Goal: Task Accomplishment & Management: Use online tool/utility

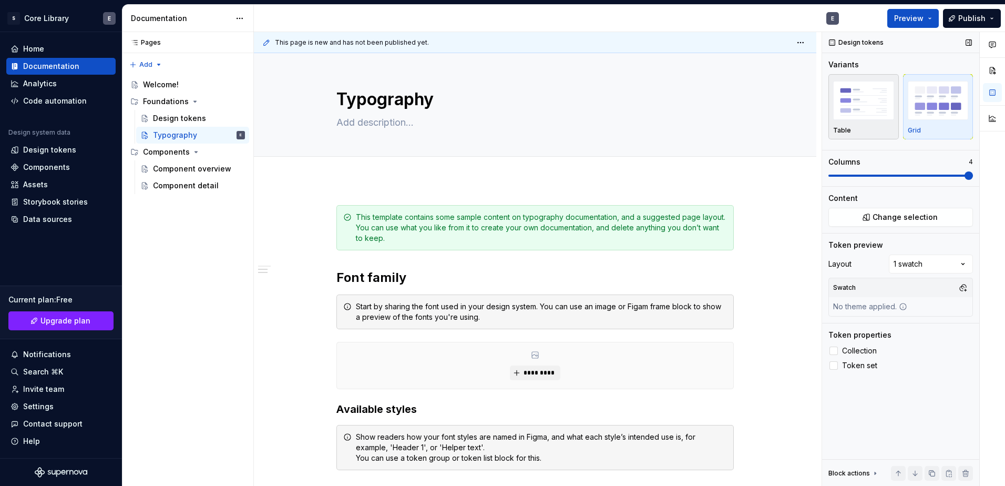
scroll to position [368, 0]
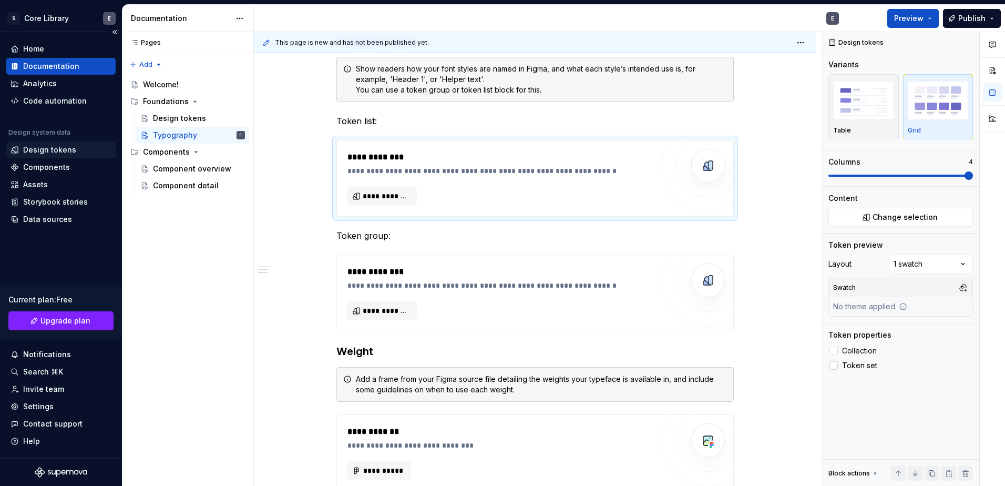
click at [50, 151] on div "Design tokens" at bounding box center [49, 150] width 53 height 11
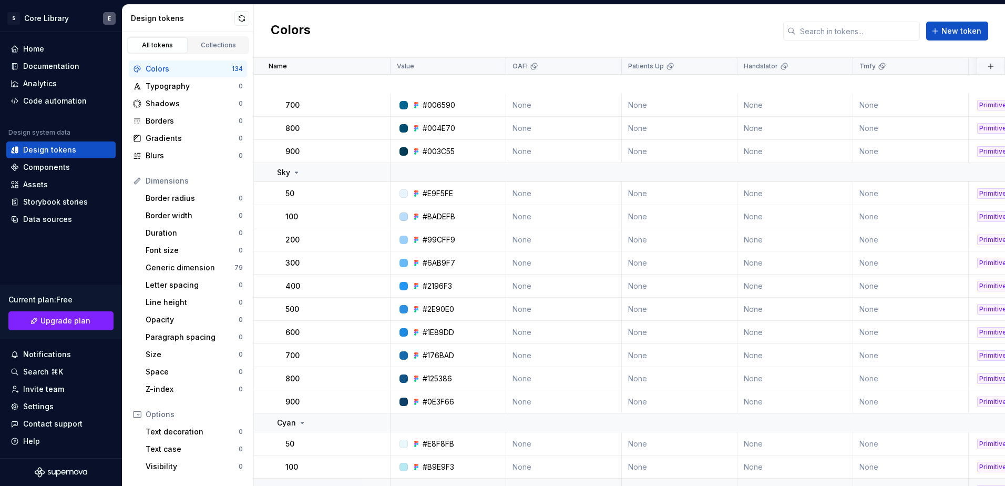
scroll to position [999, 0]
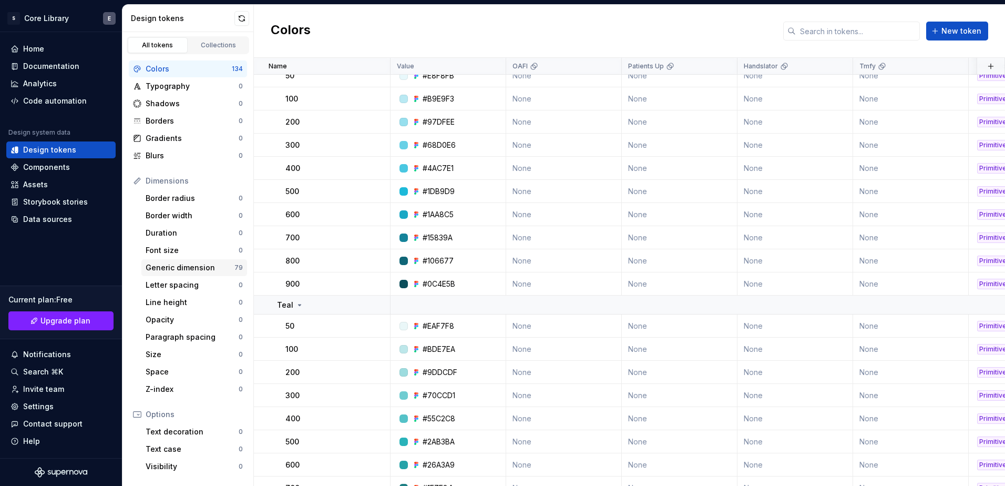
click at [186, 269] on div "Generic dimension" at bounding box center [190, 267] width 89 height 11
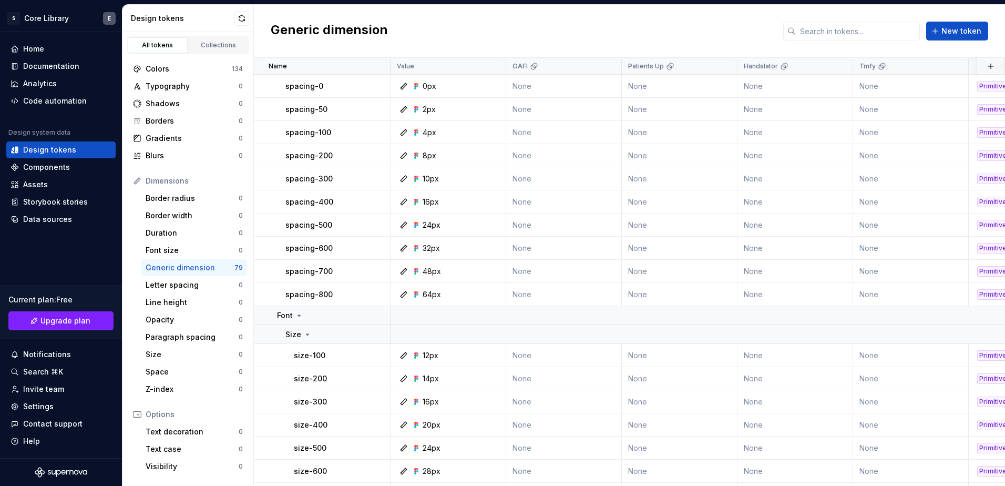
scroll to position [1209, 0]
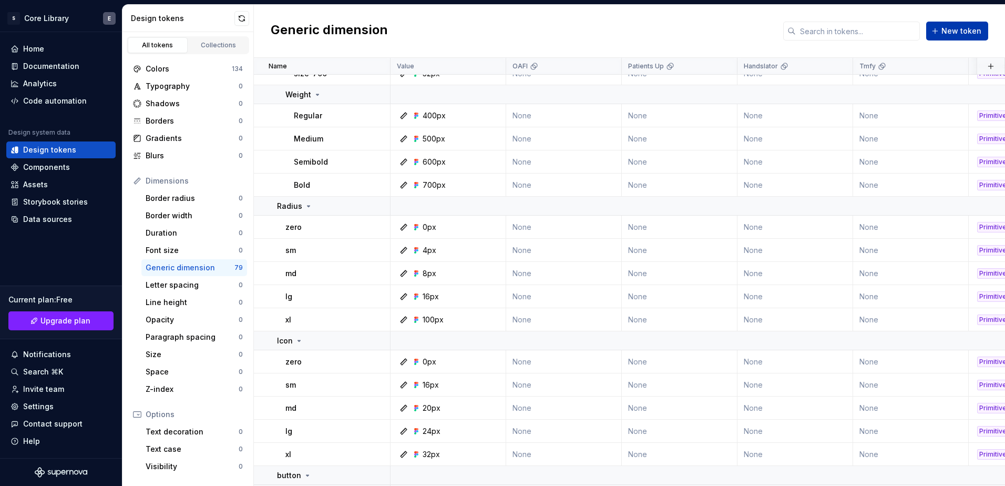
click at [952, 25] on button "New token" at bounding box center [957, 31] width 62 height 19
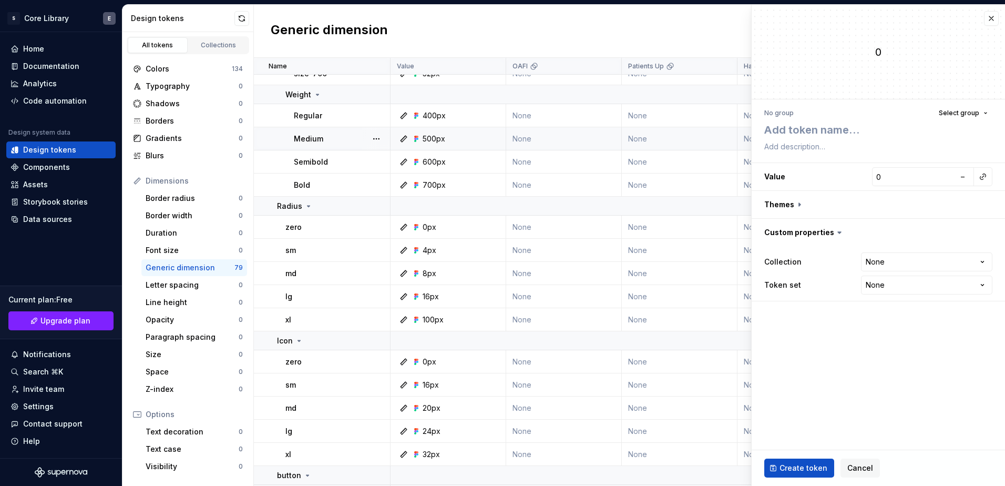
type textarea "*"
click at [875, 260] on html "S Core Library E Home Documentation Analytics Code automation Design system dat…" at bounding box center [502, 243] width 1005 height 486
select select "**********"
type textarea "*"
click at [881, 280] on html "S Core Library E Home Documentation Analytics Code automation Design system dat…" at bounding box center [502, 243] width 1005 height 486
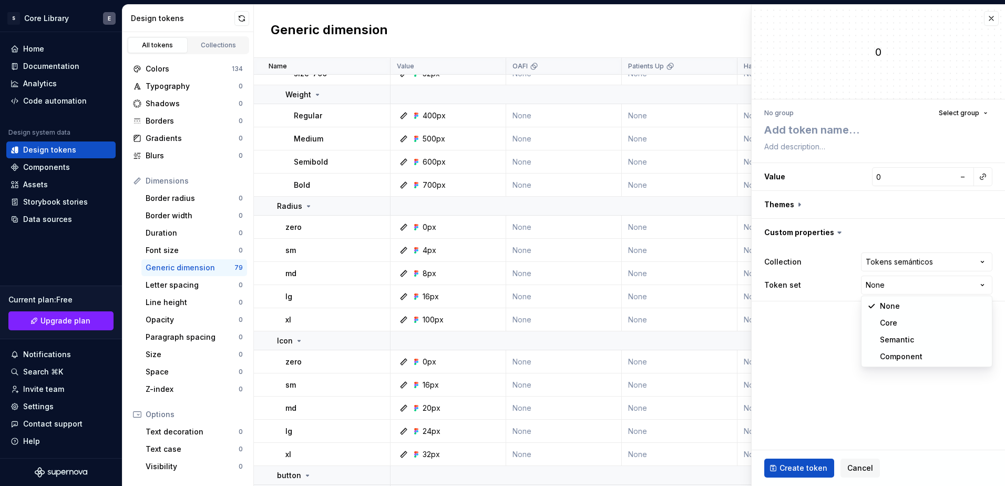
click at [830, 342] on html "S Core Library E Home Documentation Analytics Code automation Design system dat…" at bounding box center [502, 243] width 1005 height 486
click at [900, 173] on input "0" at bounding box center [913, 176] width 83 height 19
click at [812, 131] on textarea at bounding box center [876, 129] width 228 height 19
type textarea "ty"
type textarea "*"
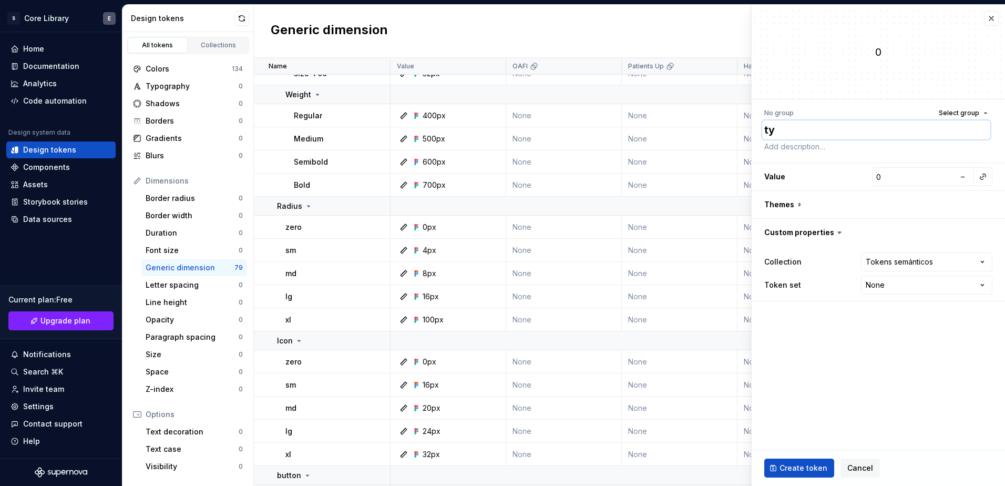
type textarea "tyh"
type textarea "*"
type textarea "tyhi"
type textarea "*"
type textarea "tyhi"
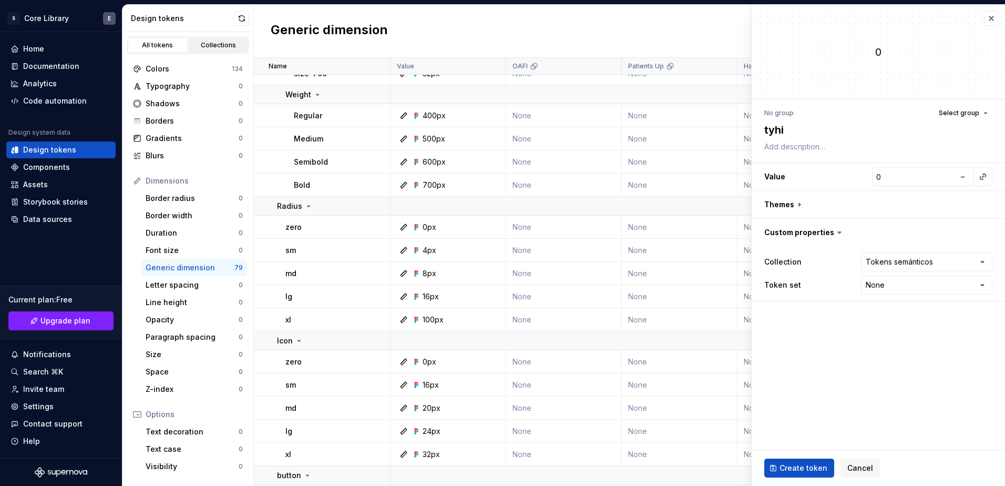
click at [212, 40] on link "Collections" at bounding box center [219, 45] width 60 height 16
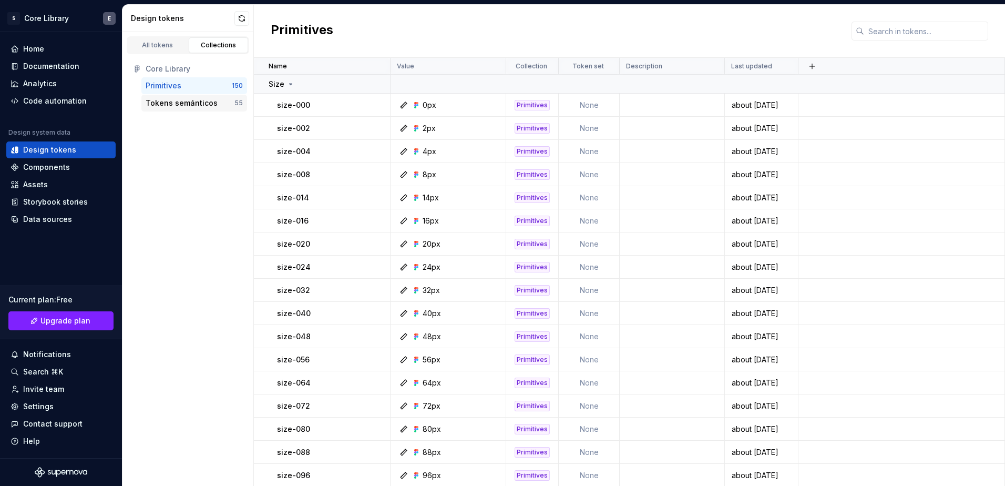
click at [187, 107] on div "Tokens semánticos" at bounding box center [182, 103] width 72 height 11
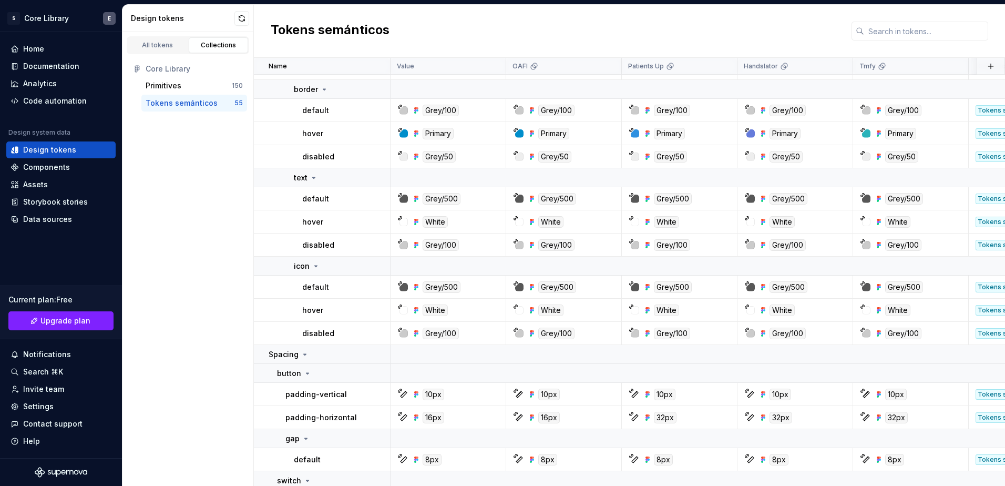
scroll to position [936, 0]
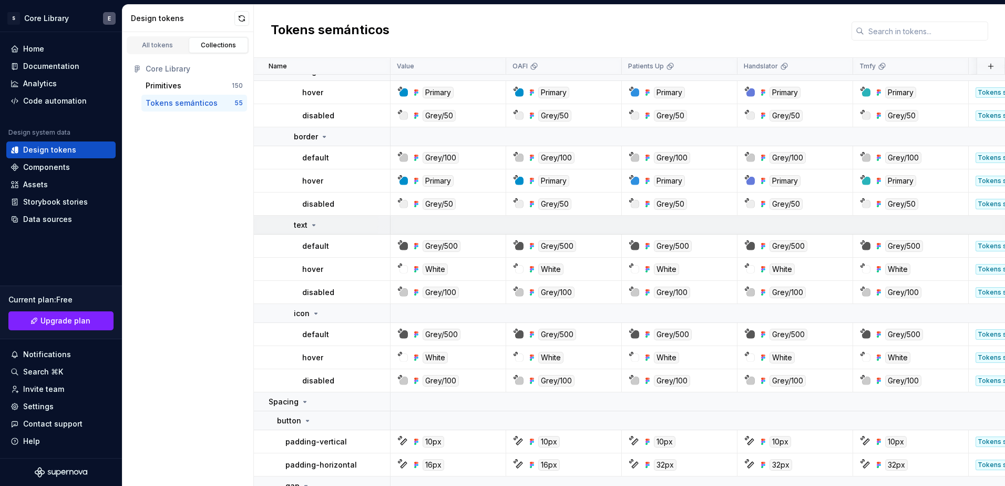
click at [311, 224] on icon at bounding box center [314, 225] width 8 height 8
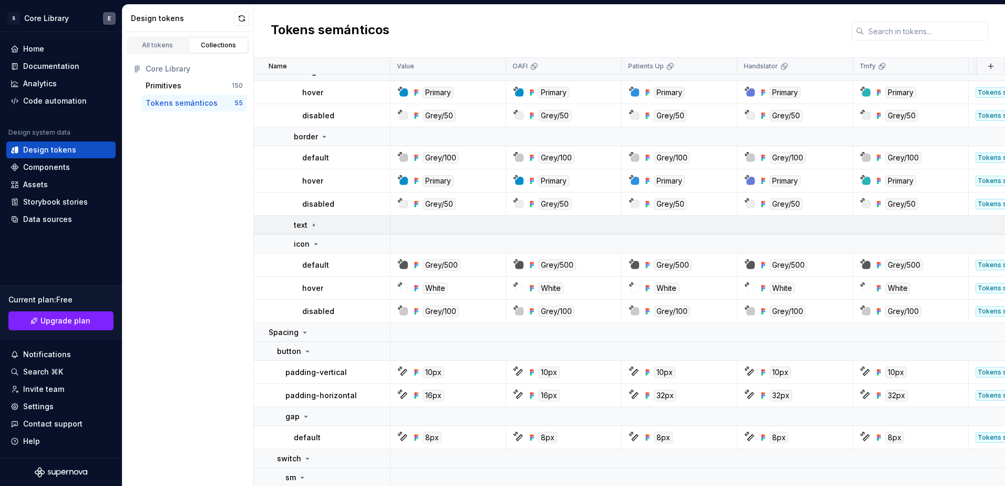
click at [312, 224] on icon at bounding box center [314, 225] width 8 height 8
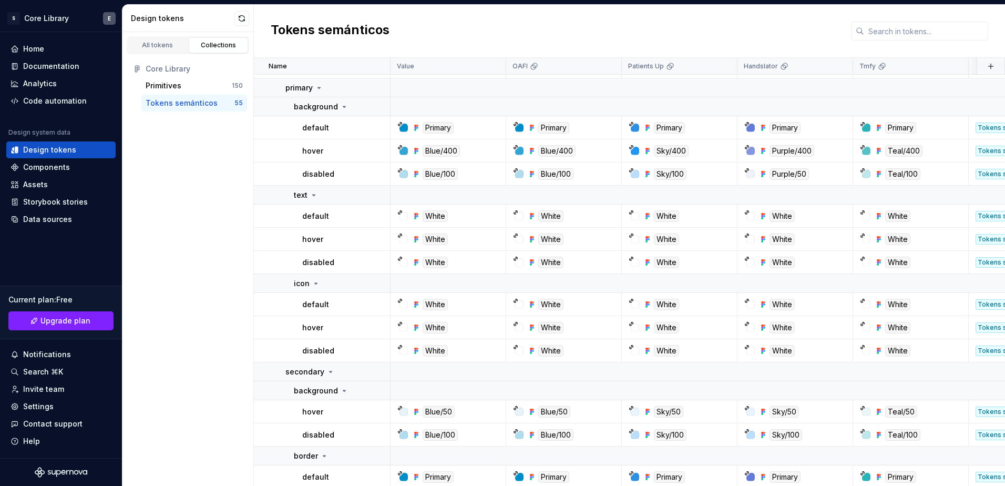
scroll to position [42, 0]
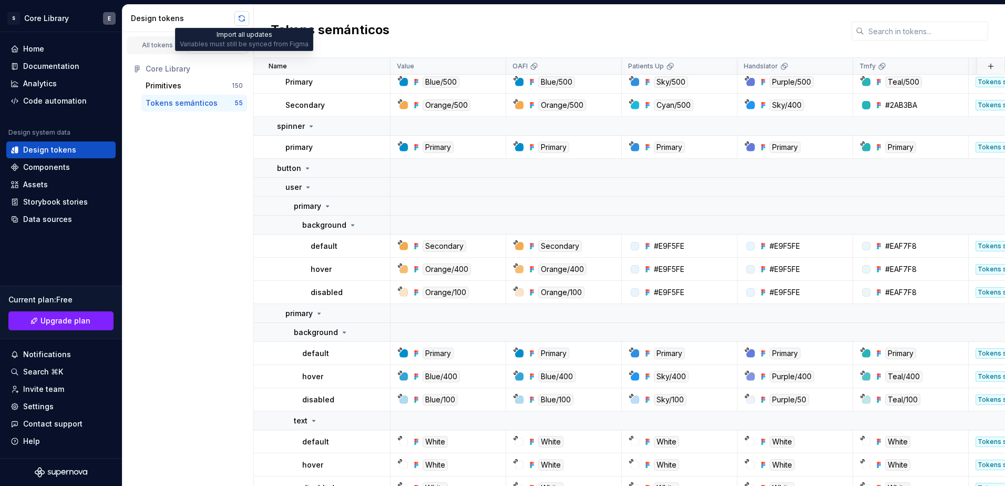
click at [243, 22] on button "button" at bounding box center [241, 18] width 15 height 15
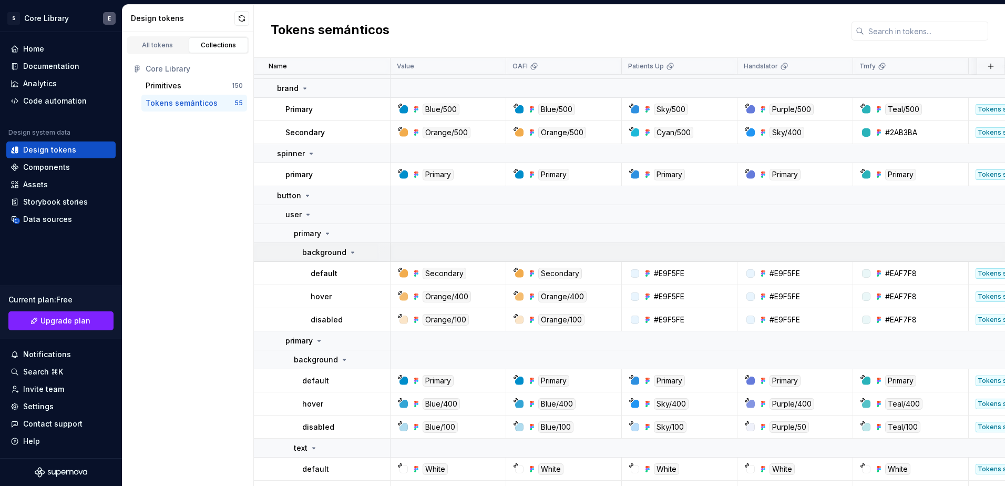
scroll to position [0, 0]
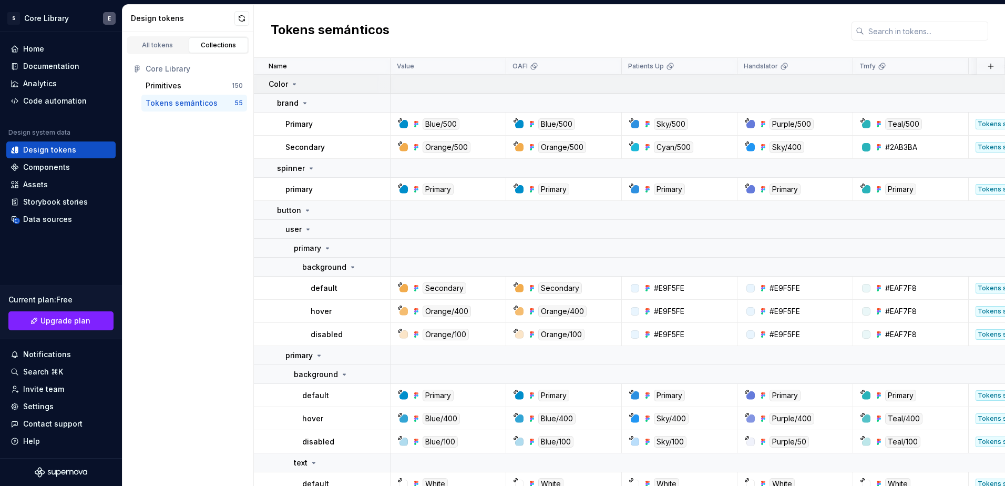
click at [294, 80] on icon at bounding box center [294, 84] width 8 height 8
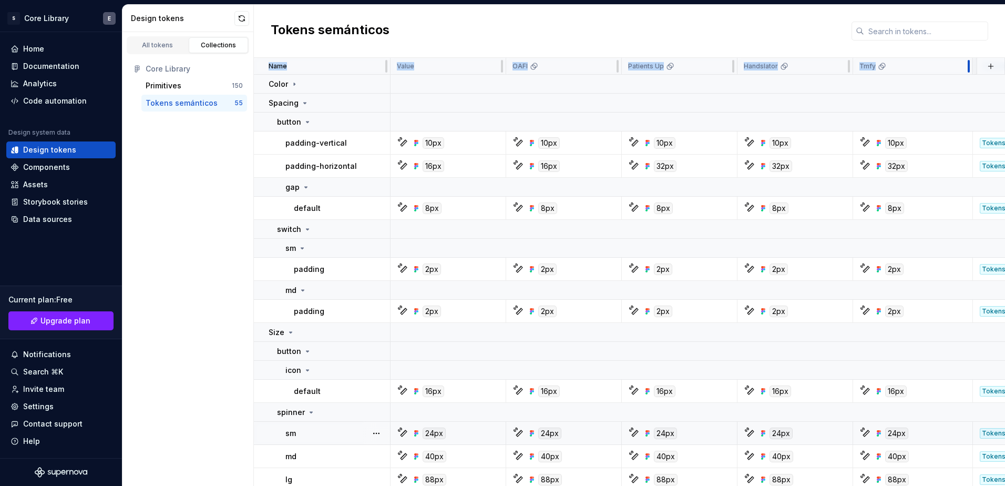
drag, startPoint x: 964, startPoint y: 67, endPoint x: 969, endPoint y: 65, distance: 5.4
drag, startPoint x: 970, startPoint y: 65, endPoint x: 921, endPoint y: 42, distance: 54.1
click at [921, 42] on div "Tokens semánticos" at bounding box center [629, 31] width 751 height 53
click at [74, 203] on div "Storybook stories" at bounding box center [55, 202] width 65 height 11
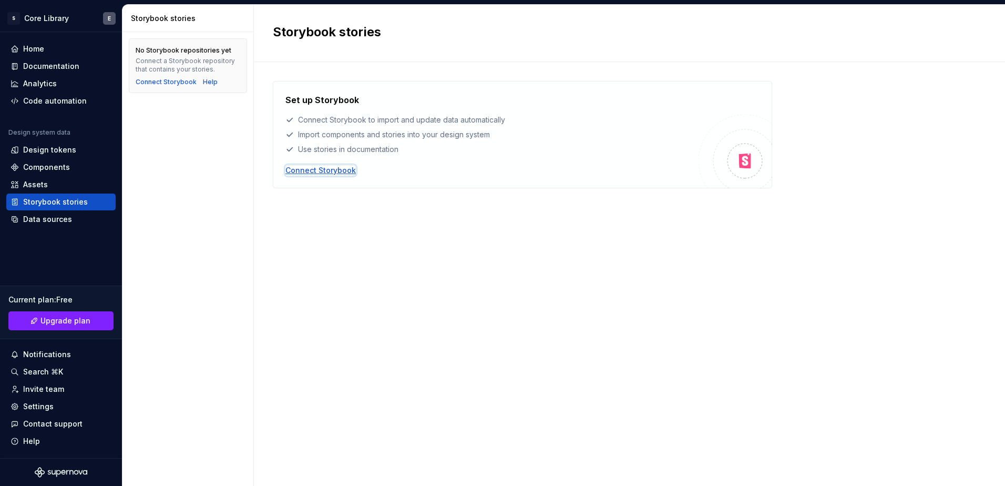
click at [323, 167] on div "Connect Storybook" at bounding box center [320, 170] width 70 height 11
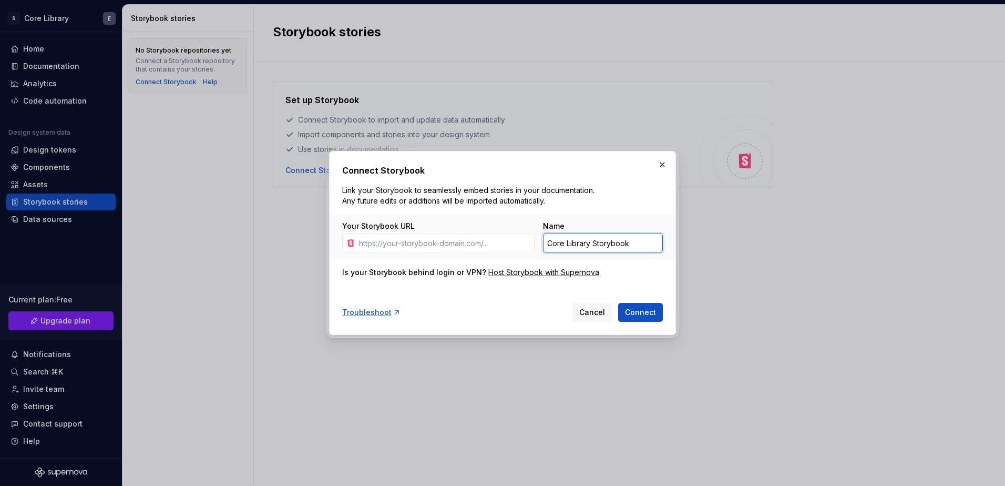
click at [634, 246] on input "Core Library Storybook" at bounding box center [603, 242] width 120 height 19
click at [425, 239] on input "Your Storybook URL" at bounding box center [445, 242] width 180 height 19
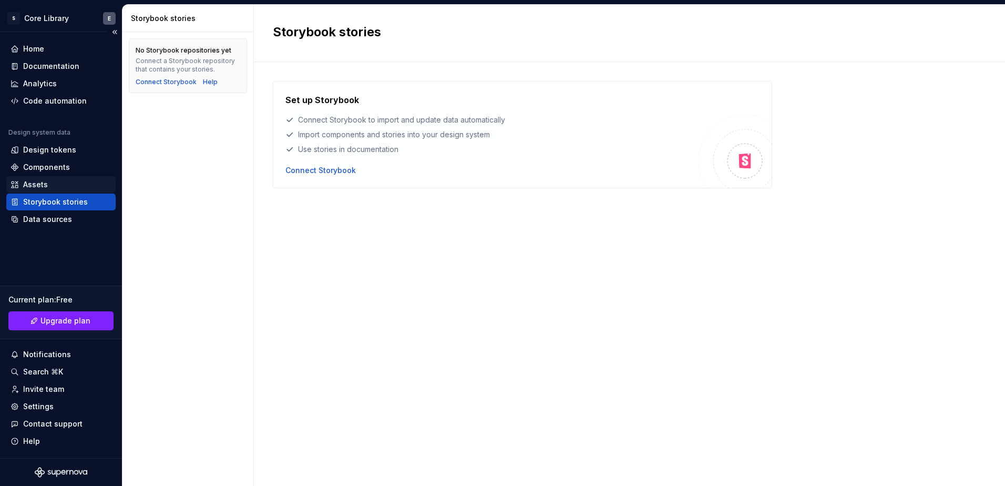
click at [58, 186] on div "Assets" at bounding box center [61, 184] width 101 height 11
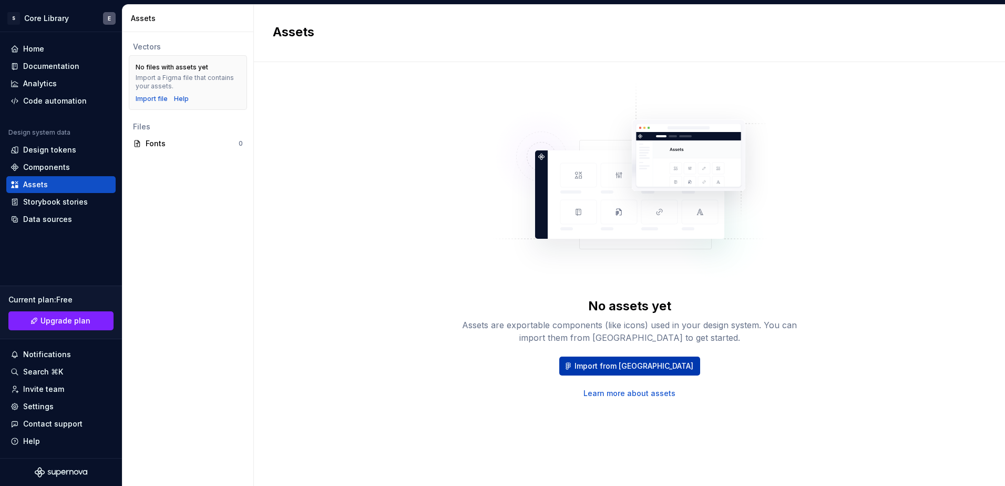
click at [644, 359] on button "Import from Figma" at bounding box center [629, 365] width 141 height 19
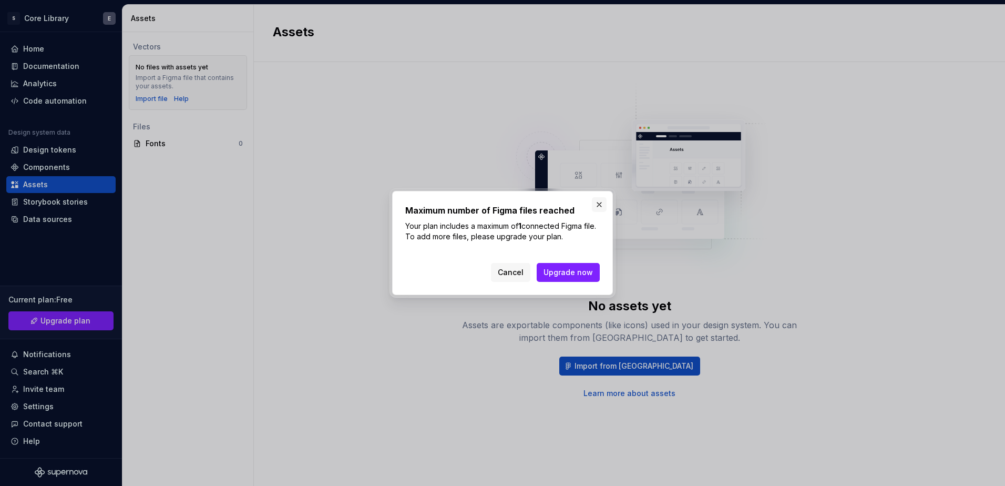
click at [600, 205] on button "button" at bounding box center [599, 204] width 15 height 15
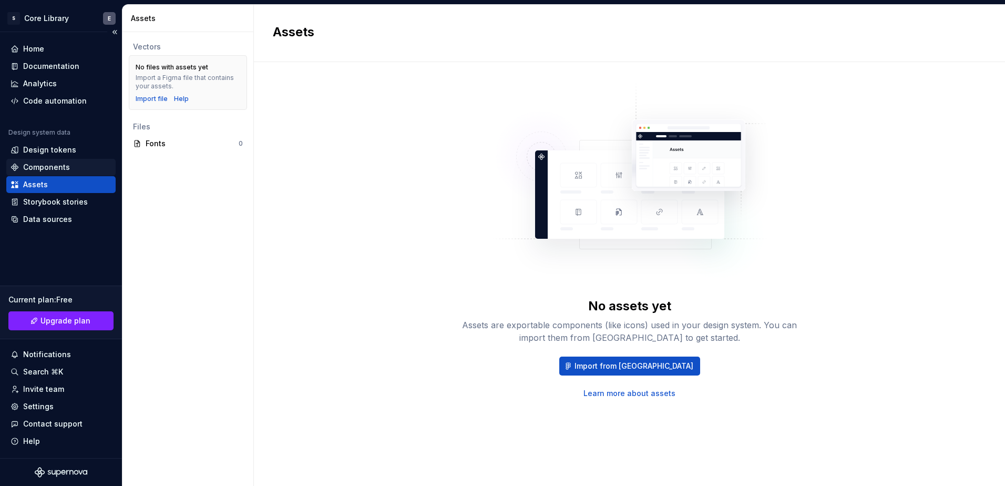
click at [38, 162] on div "Components" at bounding box center [46, 167] width 47 height 11
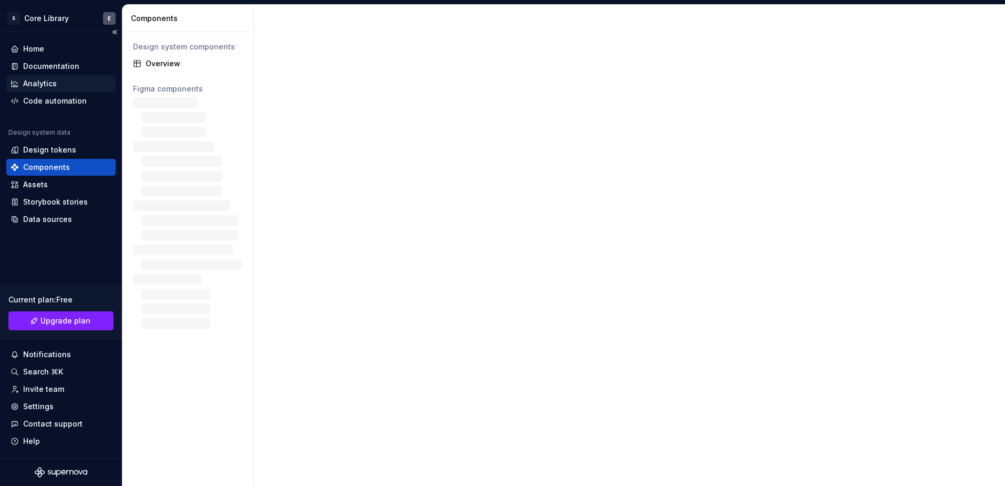
click at [55, 81] on div "Analytics" at bounding box center [40, 83] width 34 height 11
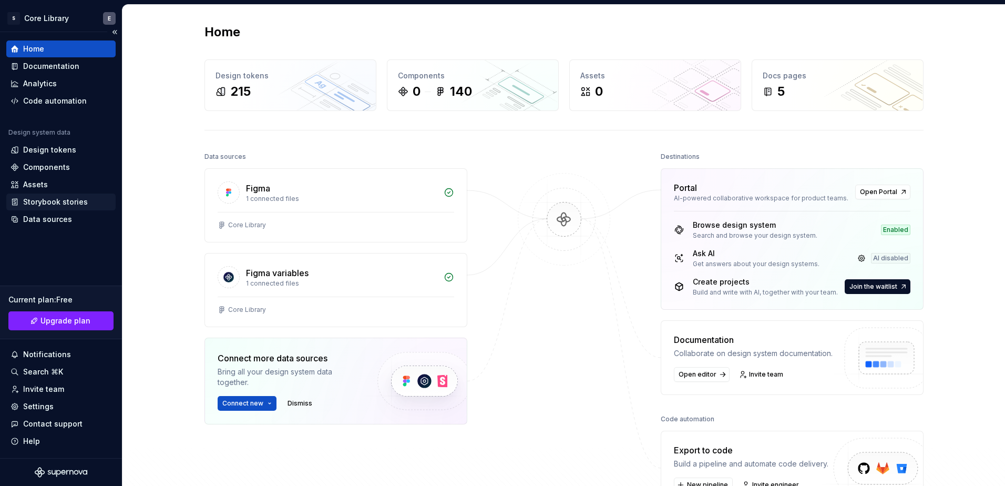
click at [56, 197] on div "Storybook stories" at bounding box center [55, 202] width 65 height 11
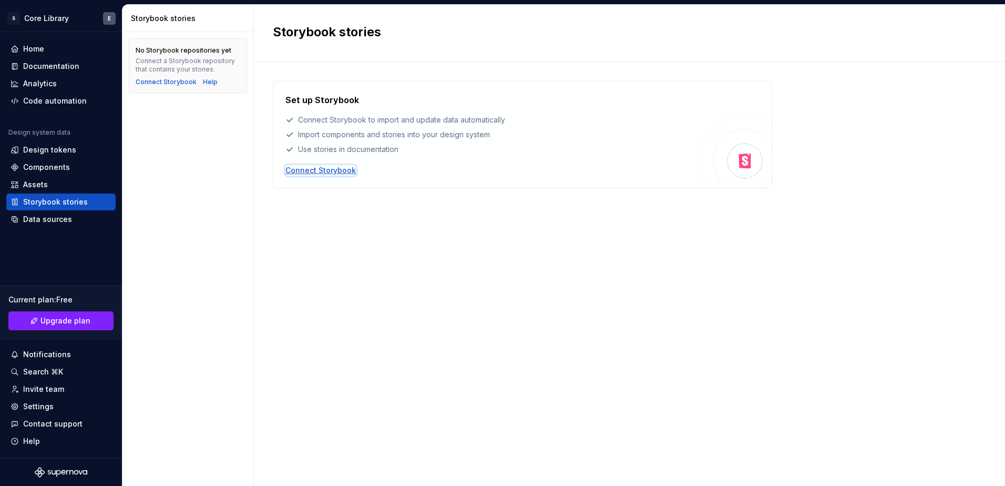
click at [338, 169] on div "Connect Storybook" at bounding box center [320, 170] width 70 height 11
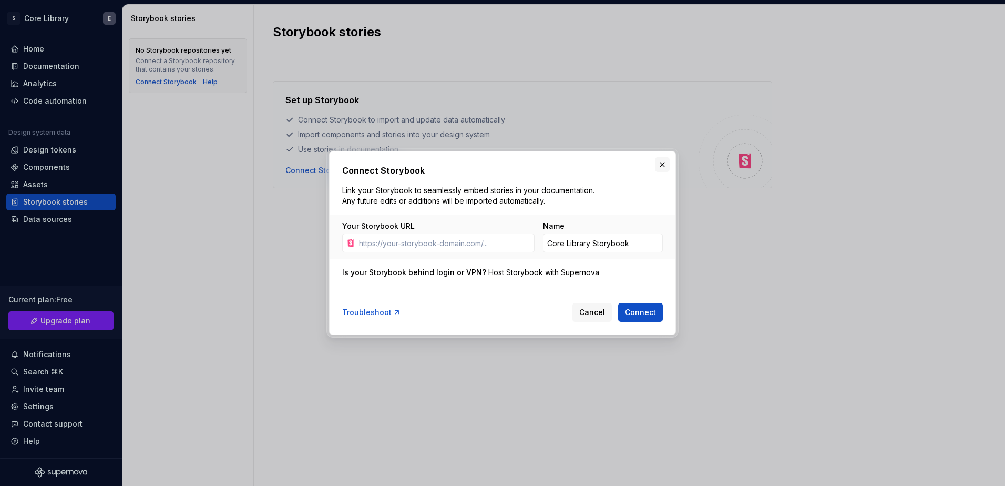
click at [662, 165] on button "button" at bounding box center [662, 164] width 15 height 15
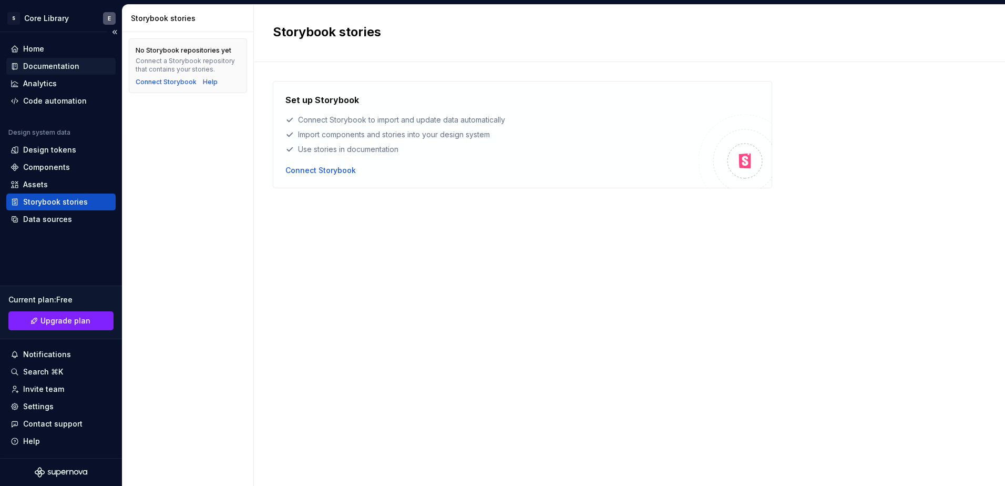
click at [43, 70] on div "Documentation" at bounding box center [51, 66] width 56 height 11
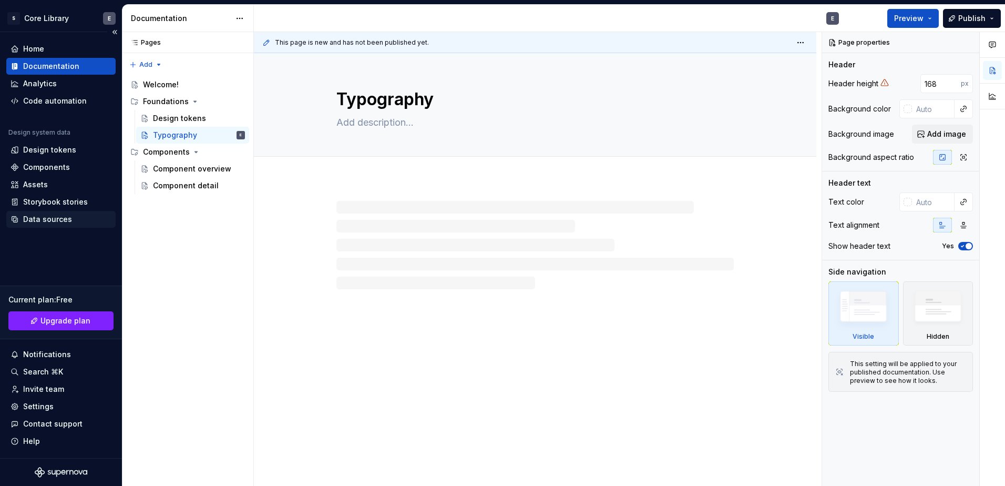
type textarea "*"
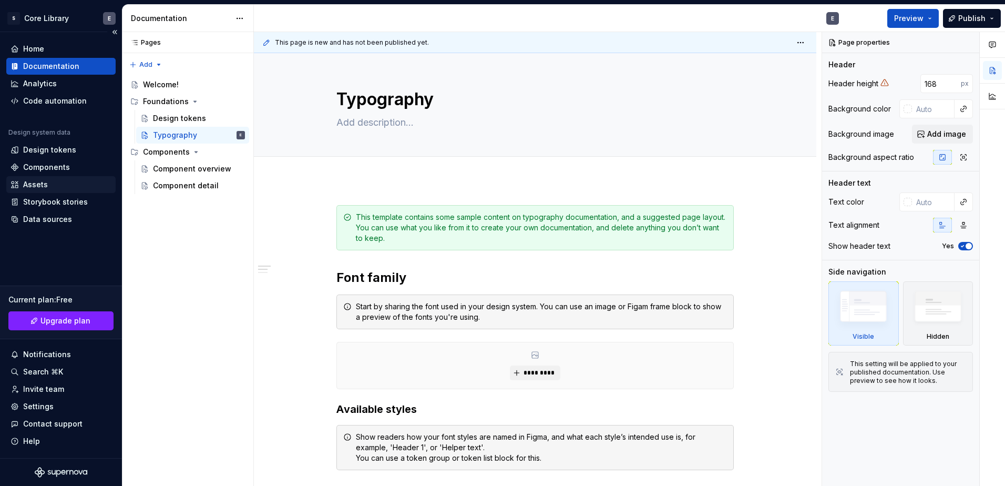
click at [36, 186] on div "Assets" at bounding box center [35, 184] width 25 height 11
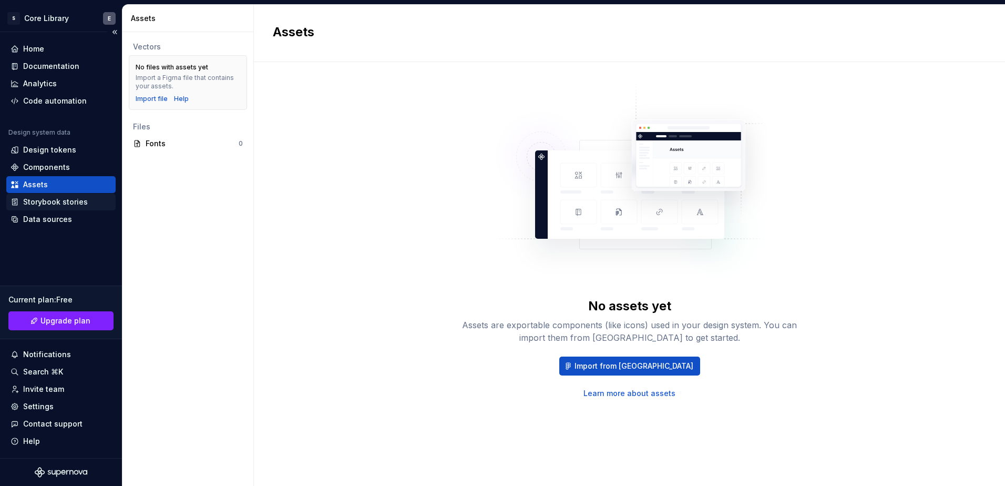
click at [58, 208] on div "Storybook stories" at bounding box center [60, 201] width 109 height 17
